Goal: Information Seeking & Learning: Understand process/instructions

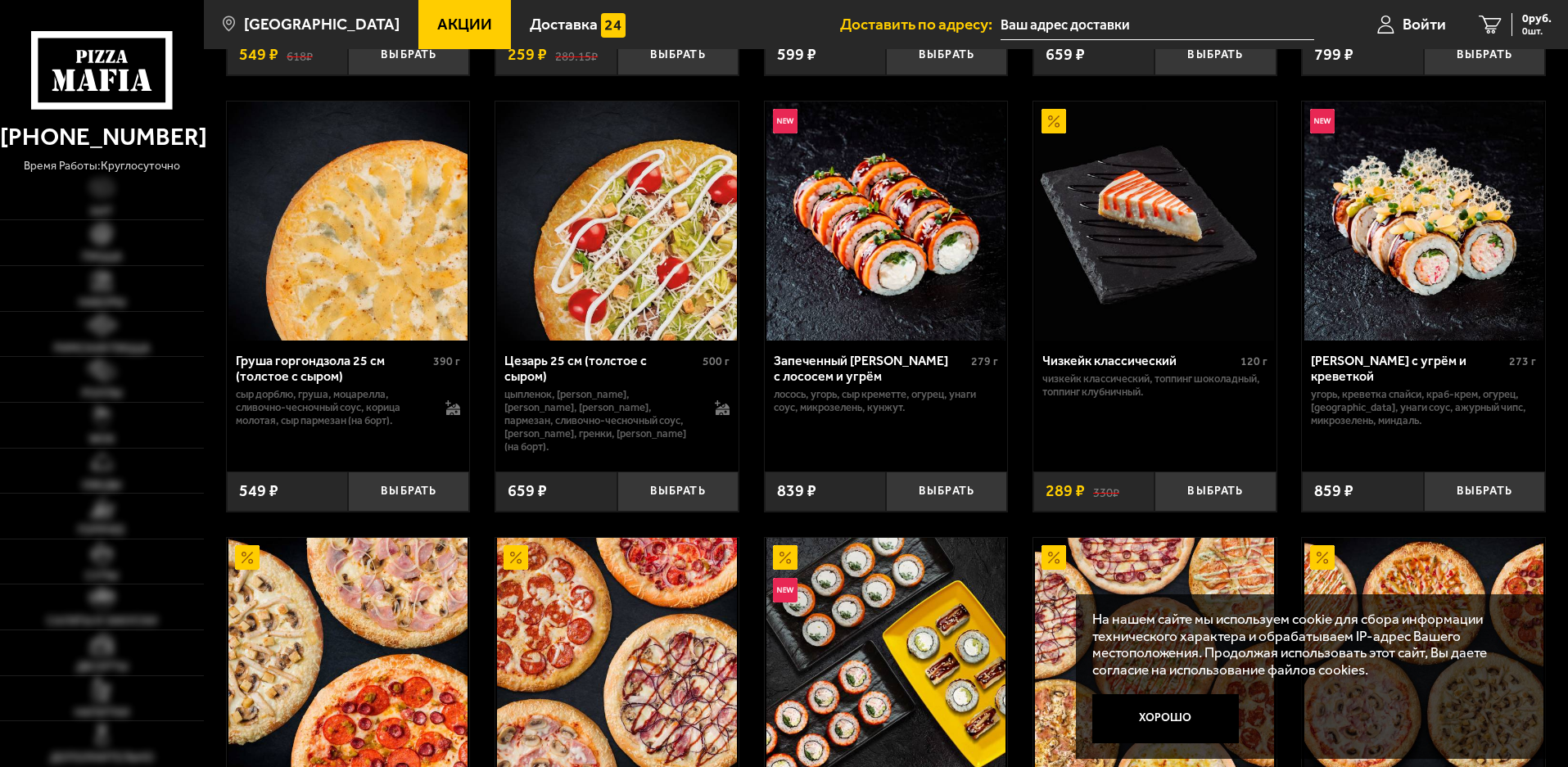
scroll to position [833, 0]
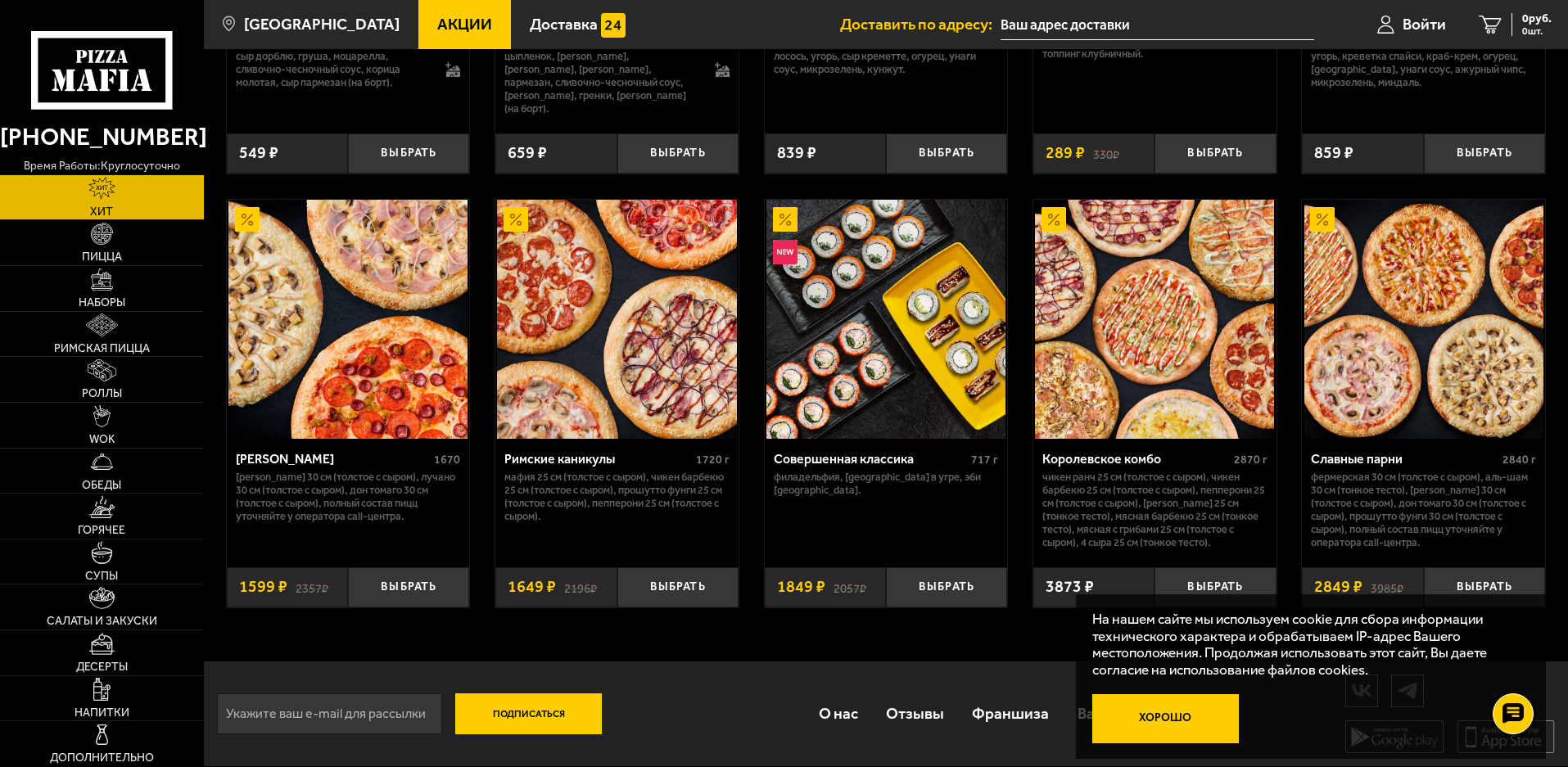
click at [1208, 724] on button "Хорошо" at bounding box center [1166, 718] width 147 height 49
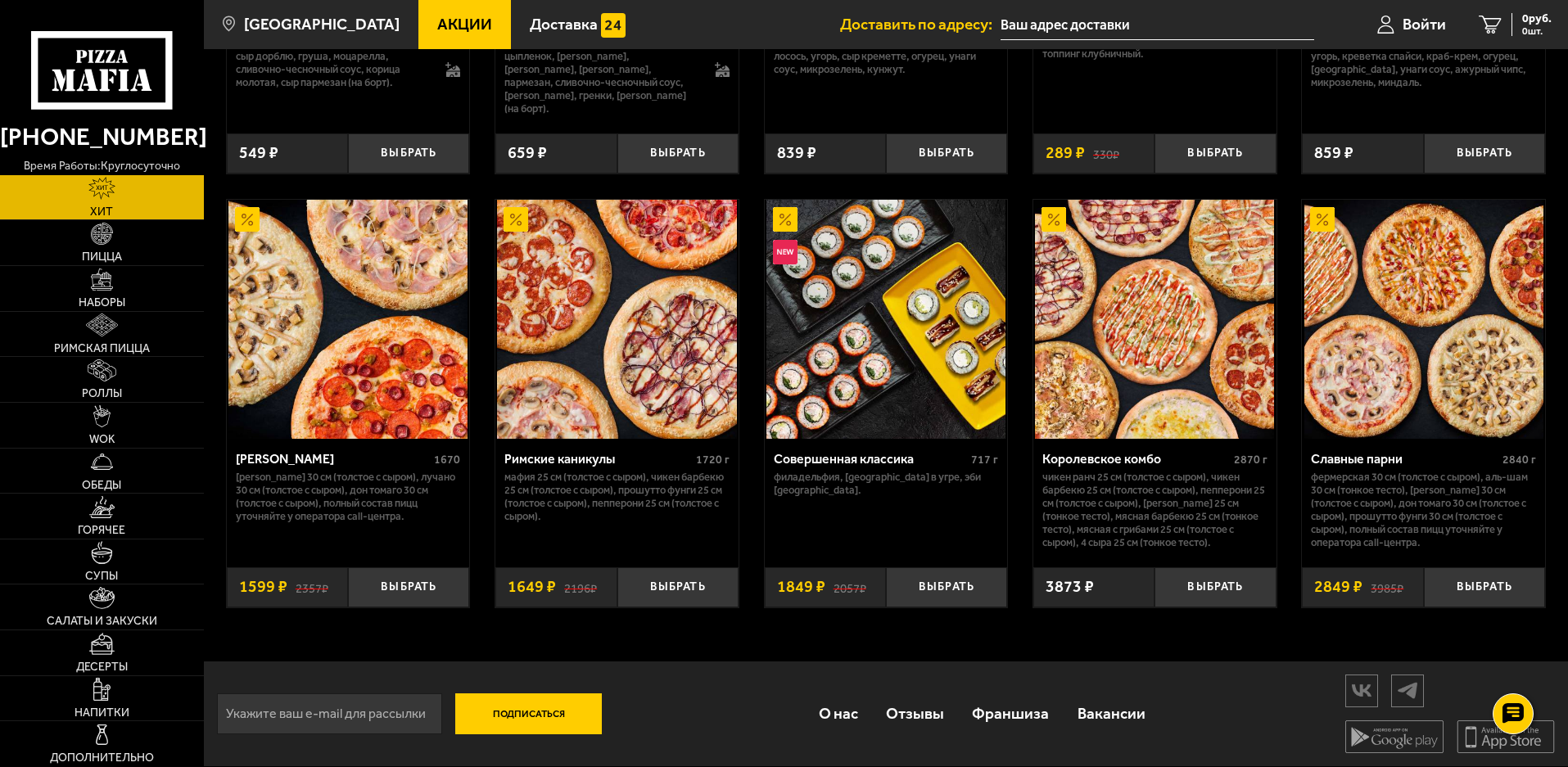
click at [371, 712] on input "email" at bounding box center [329, 714] width 225 height 41
click at [745, 697] on div "Подписаться О нас Отзывы Франшиза Вакансии Мы в соцсетях Скачивайте мобильные п…" at bounding box center [886, 714] width 1364 height 105
click at [850, 703] on link "О нас" at bounding box center [837, 714] width 67 height 53
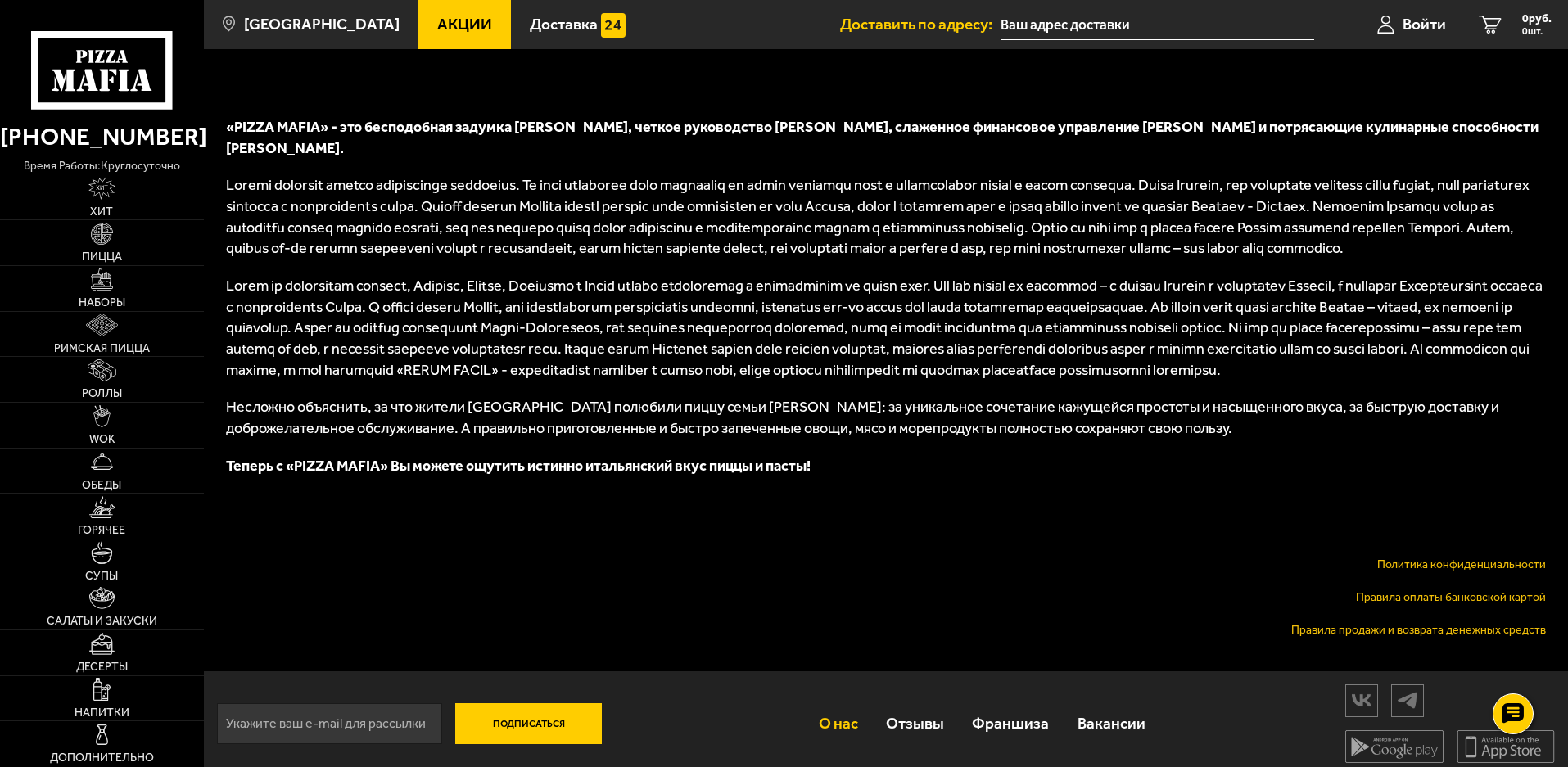
scroll to position [694, 0]
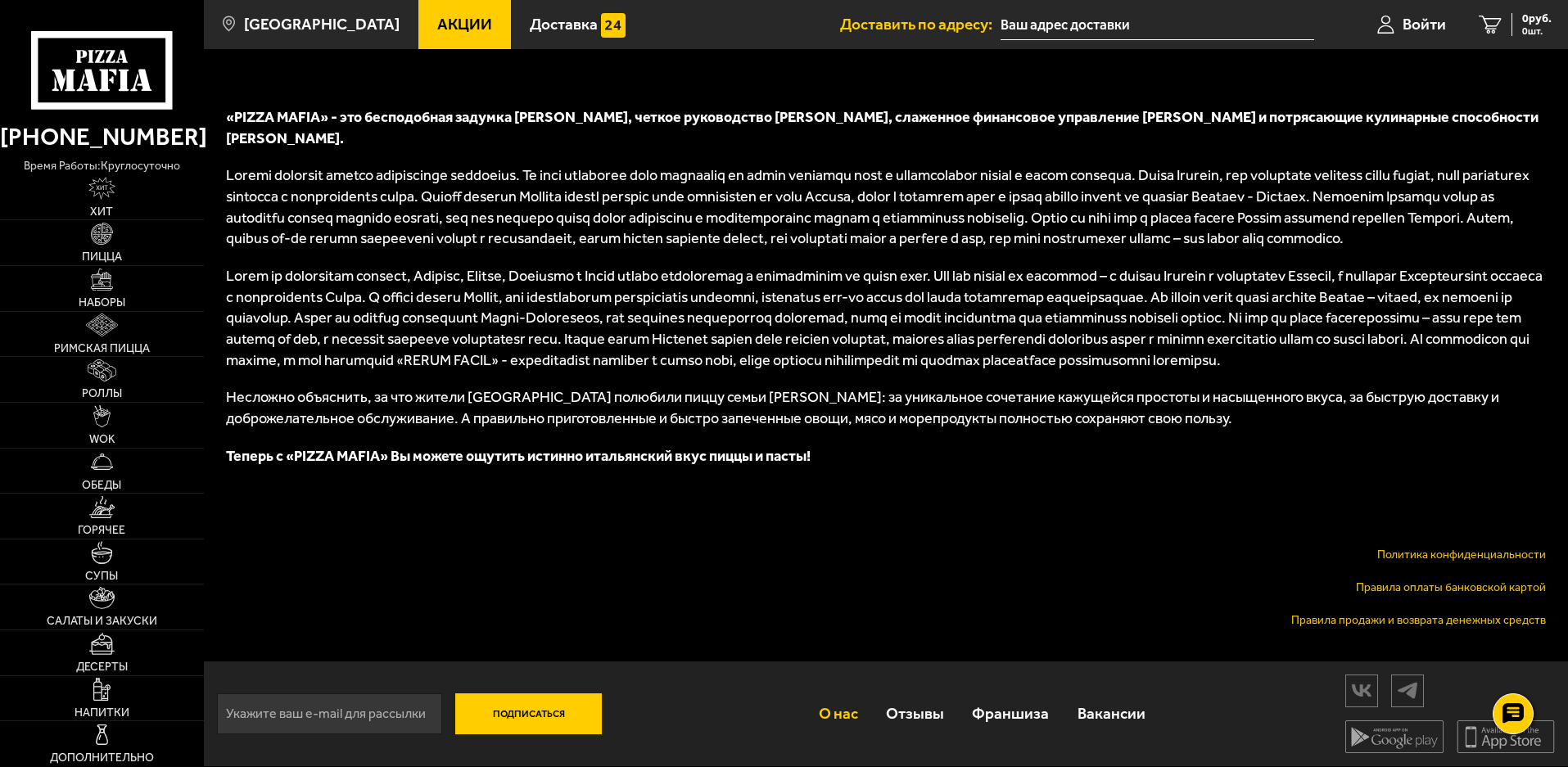
click at [1393, 623] on link "Правила продажи и возврата денежных средств" at bounding box center [1418, 619] width 255 height 14
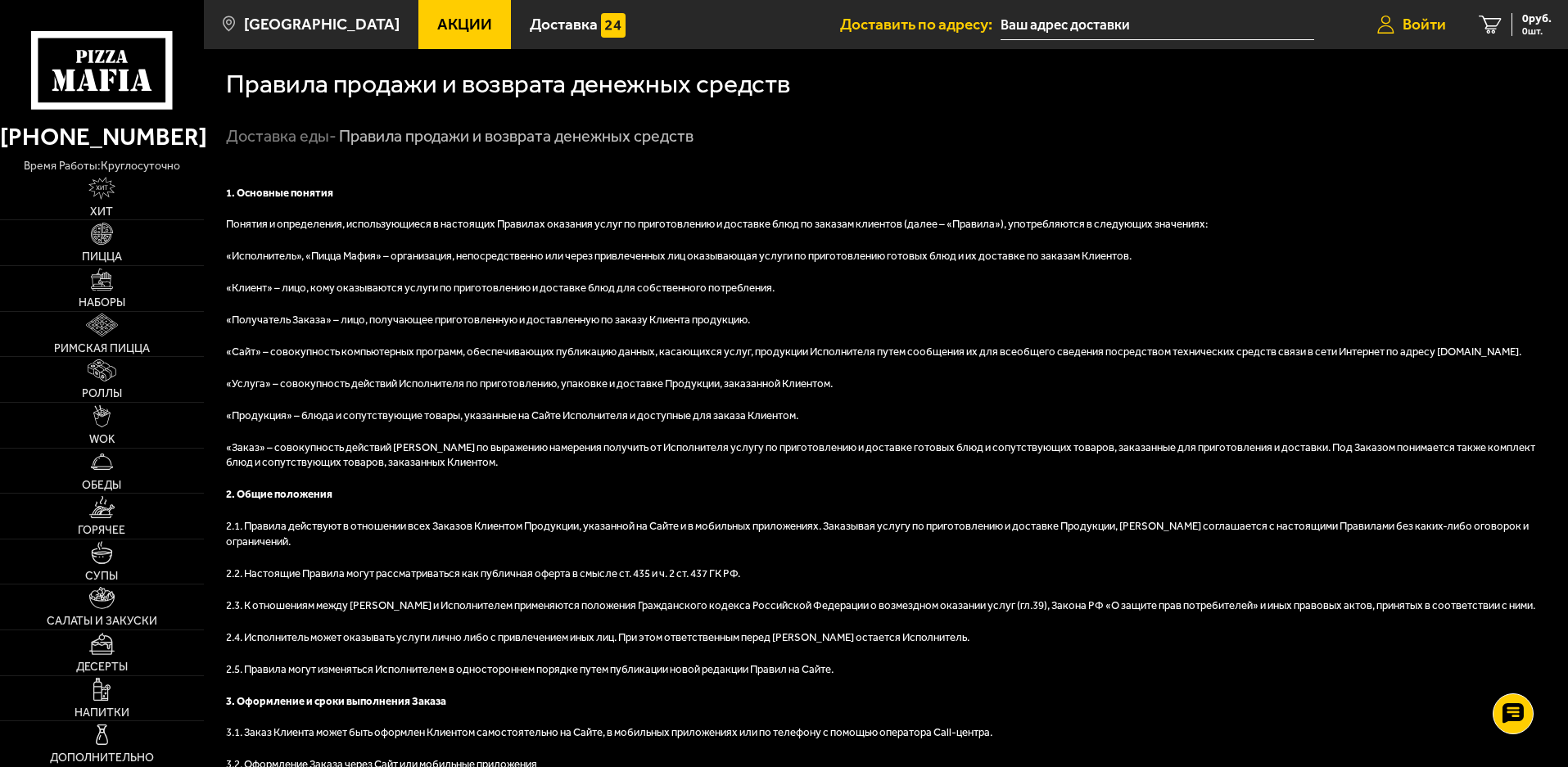
click at [1420, 28] on span "Войти" at bounding box center [1424, 24] width 43 height 16
